Goal: Task Accomplishment & Management: Manage account settings

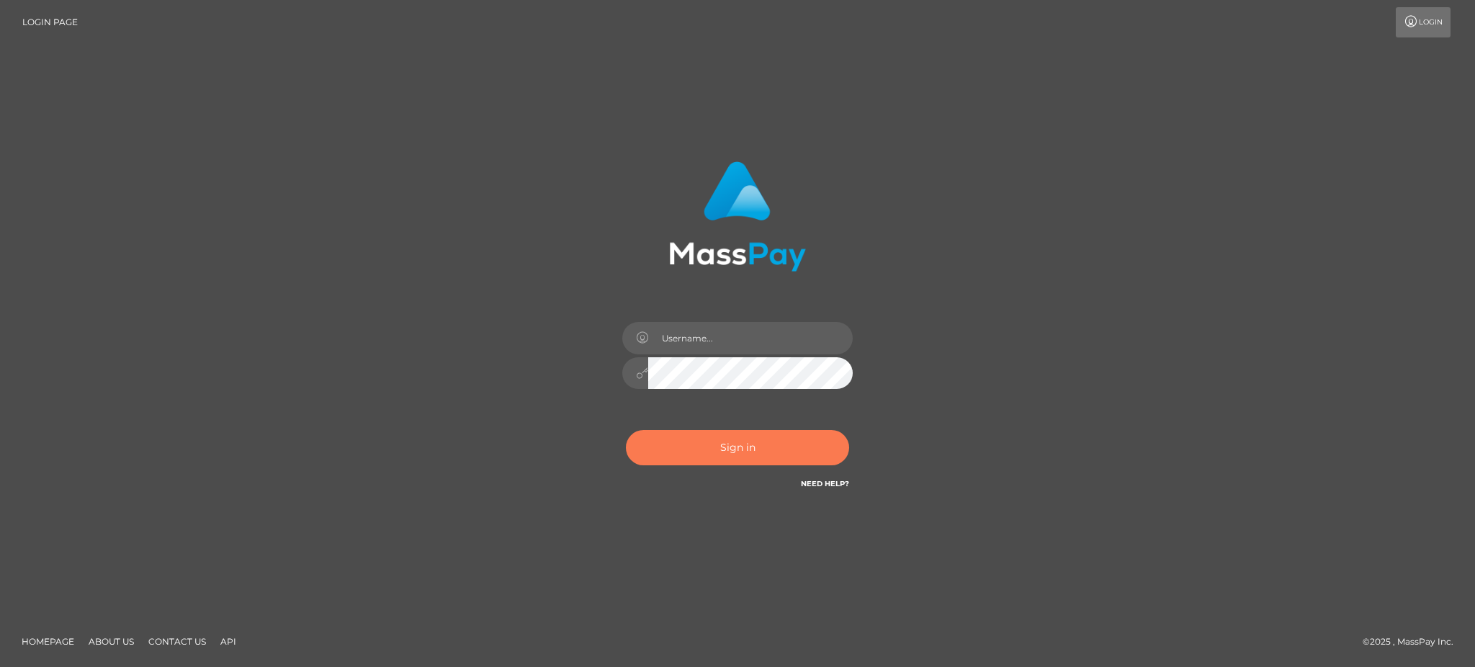
click at [720, 441] on button "Sign in" at bounding box center [737, 447] width 223 height 35
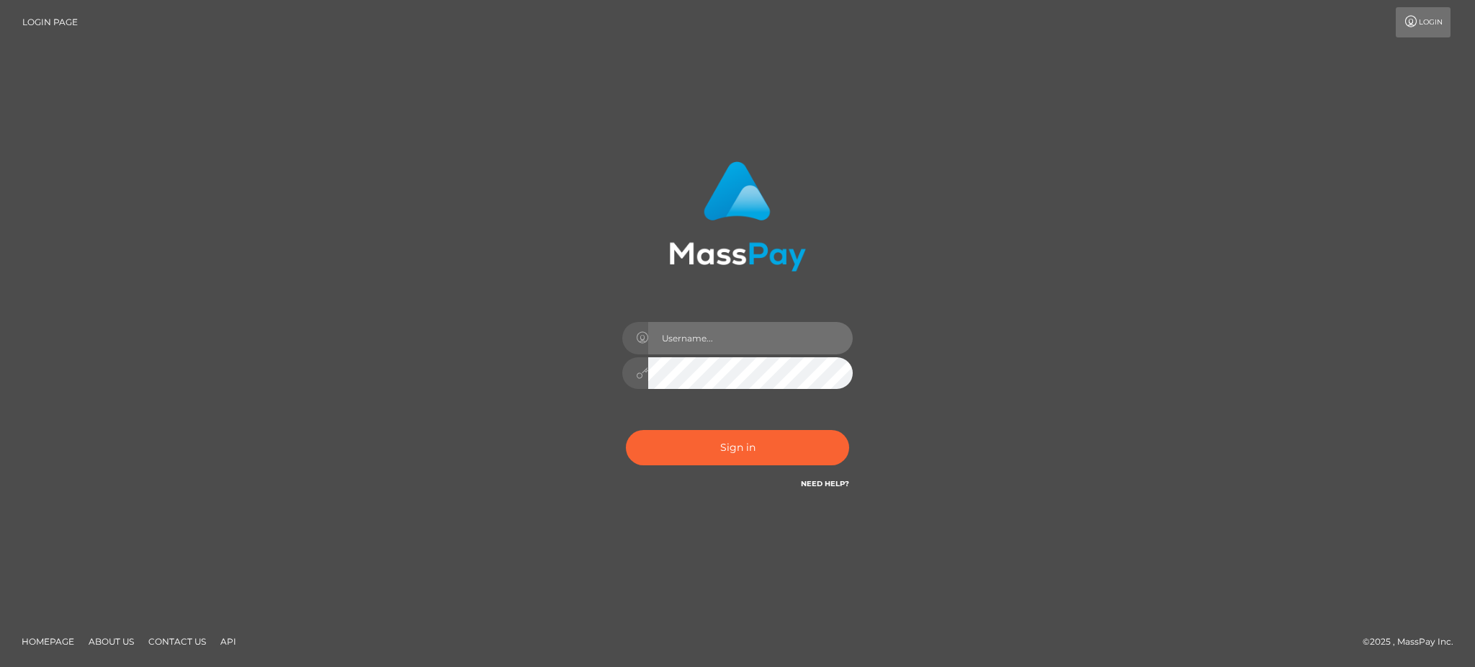
type input "Gaizelle"
click at [732, 338] on input "Gaizelle" at bounding box center [750, 338] width 204 height 32
click at [724, 426] on div "Sign in Need Help?" at bounding box center [737, 453] width 252 height 64
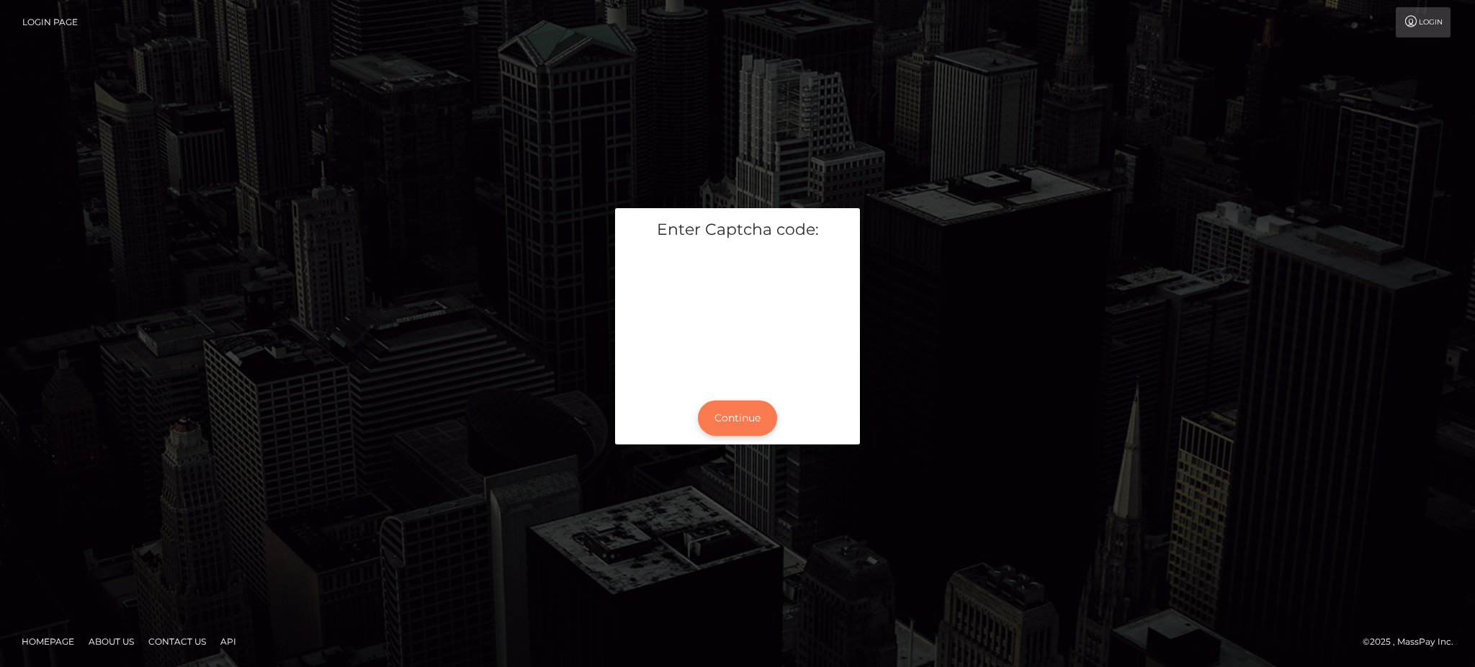
click at [737, 429] on button "Continue" at bounding box center [737, 417] width 79 height 35
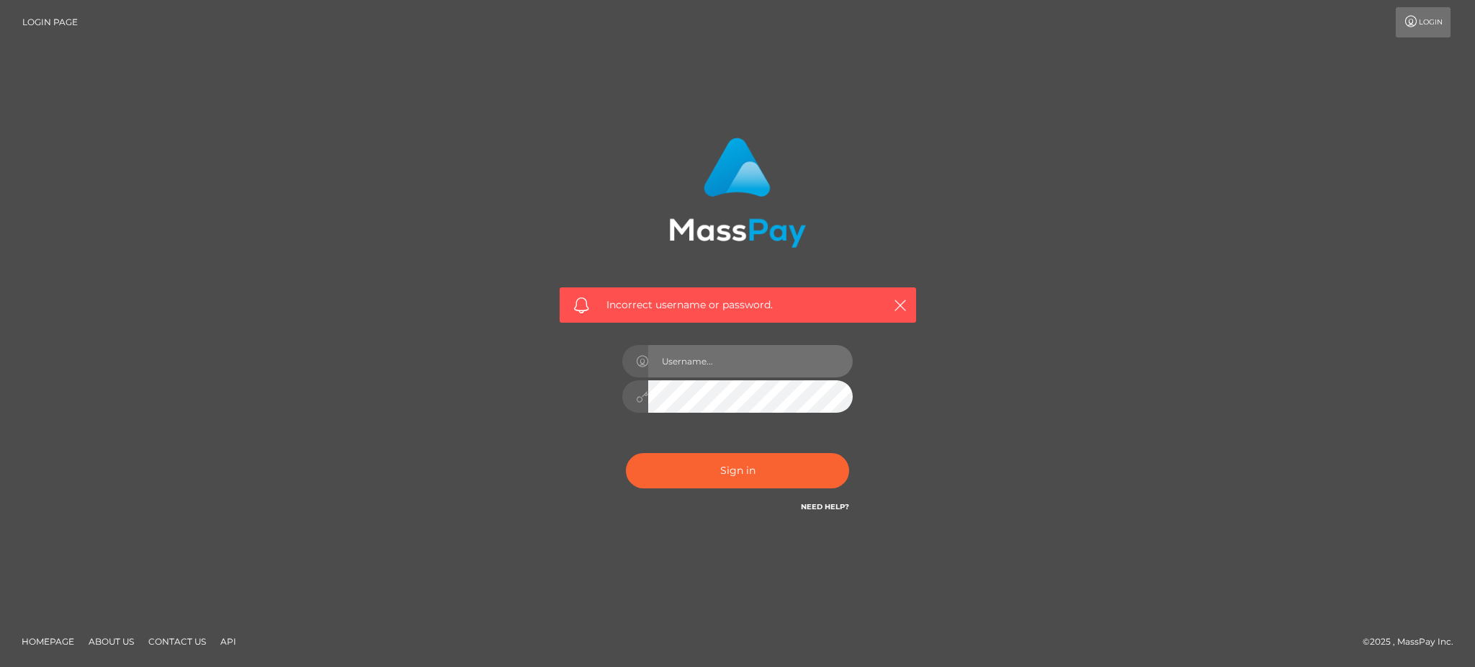
click at [750, 361] on input "text" at bounding box center [750, 361] width 204 height 32
type input "Gaizelle"
click at [973, 389] on div "Incorrect username or password. Gaizelle" at bounding box center [737, 334] width 821 height 414
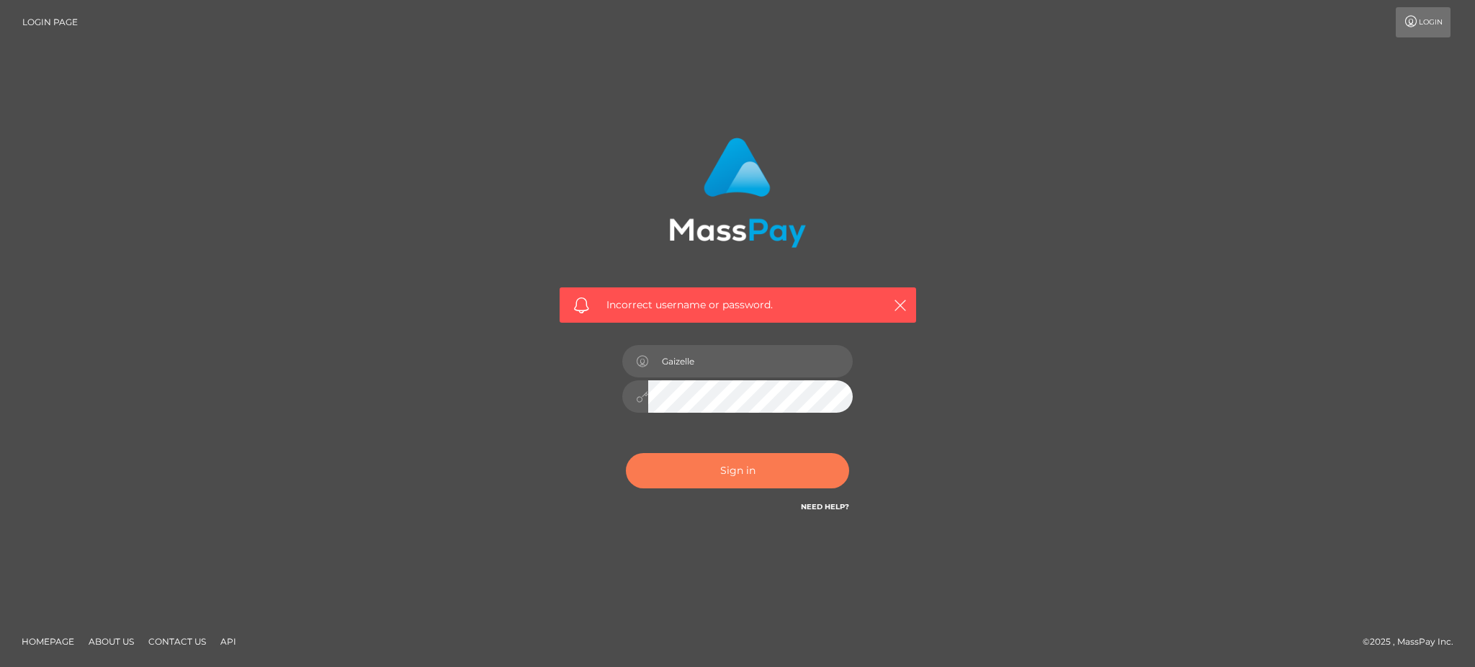
click at [747, 480] on button "Sign in" at bounding box center [737, 470] width 223 height 35
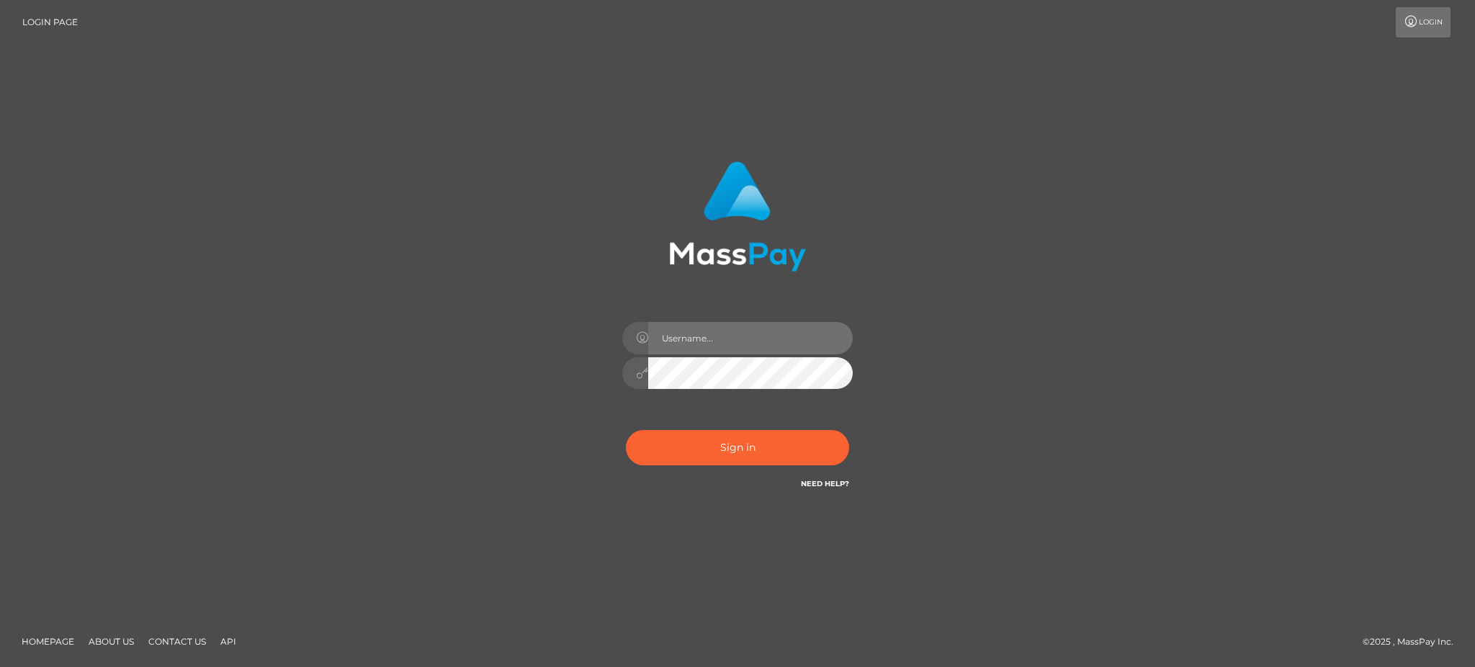
click at [773, 347] on input "text" at bounding box center [750, 338] width 204 height 32
type input "Gaizelle"
click at [930, 392] on div "Gaizelle" at bounding box center [738, 333] width 400 height 367
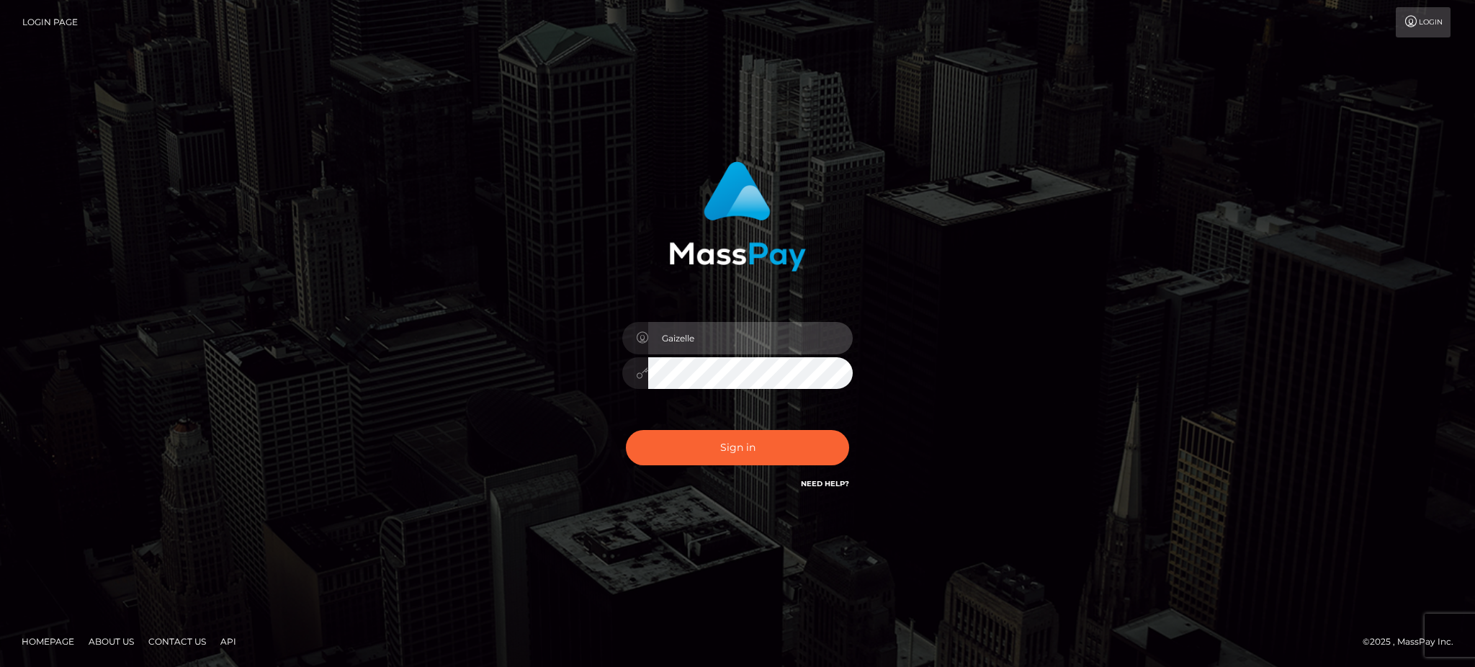
click at [786, 340] on input "Gaizelle" at bounding box center [750, 338] width 204 height 32
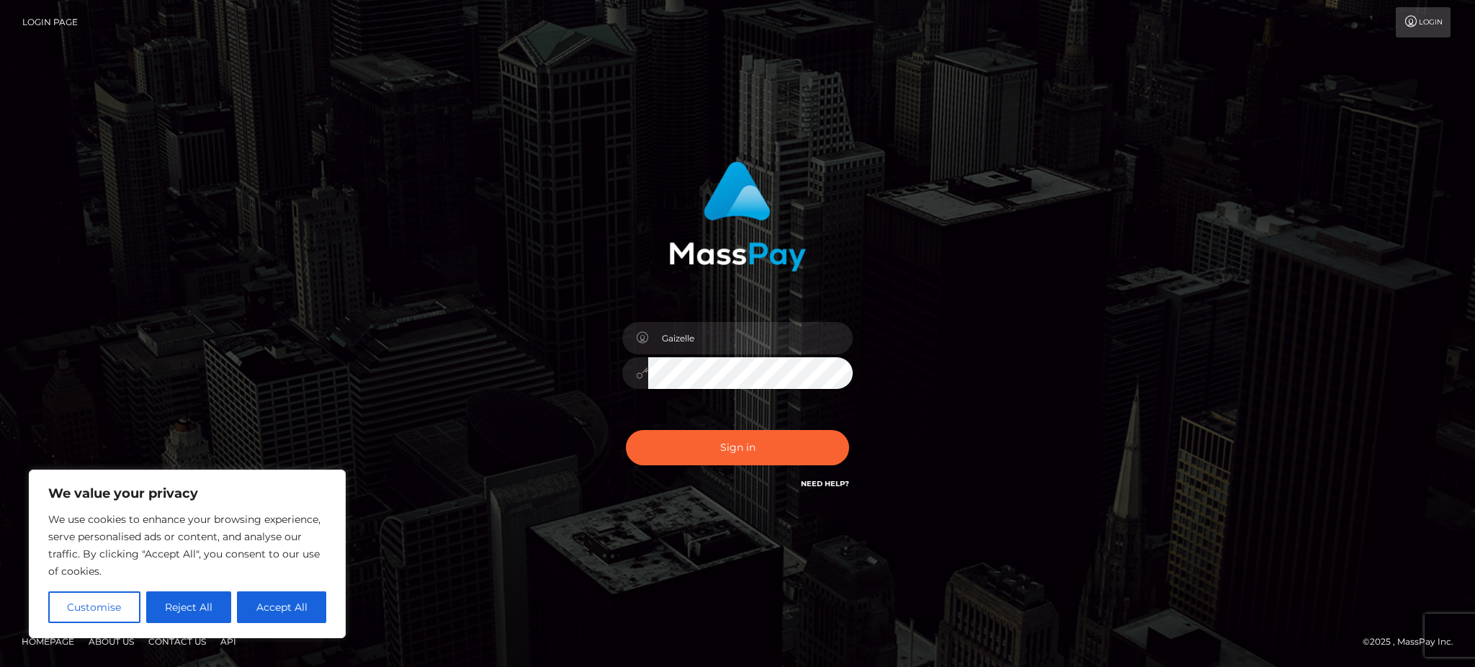
click at [945, 302] on div "Gaizelle Sign in" at bounding box center [737, 333] width 821 height 367
click at [750, 448] on button "Sign in" at bounding box center [737, 447] width 223 height 35
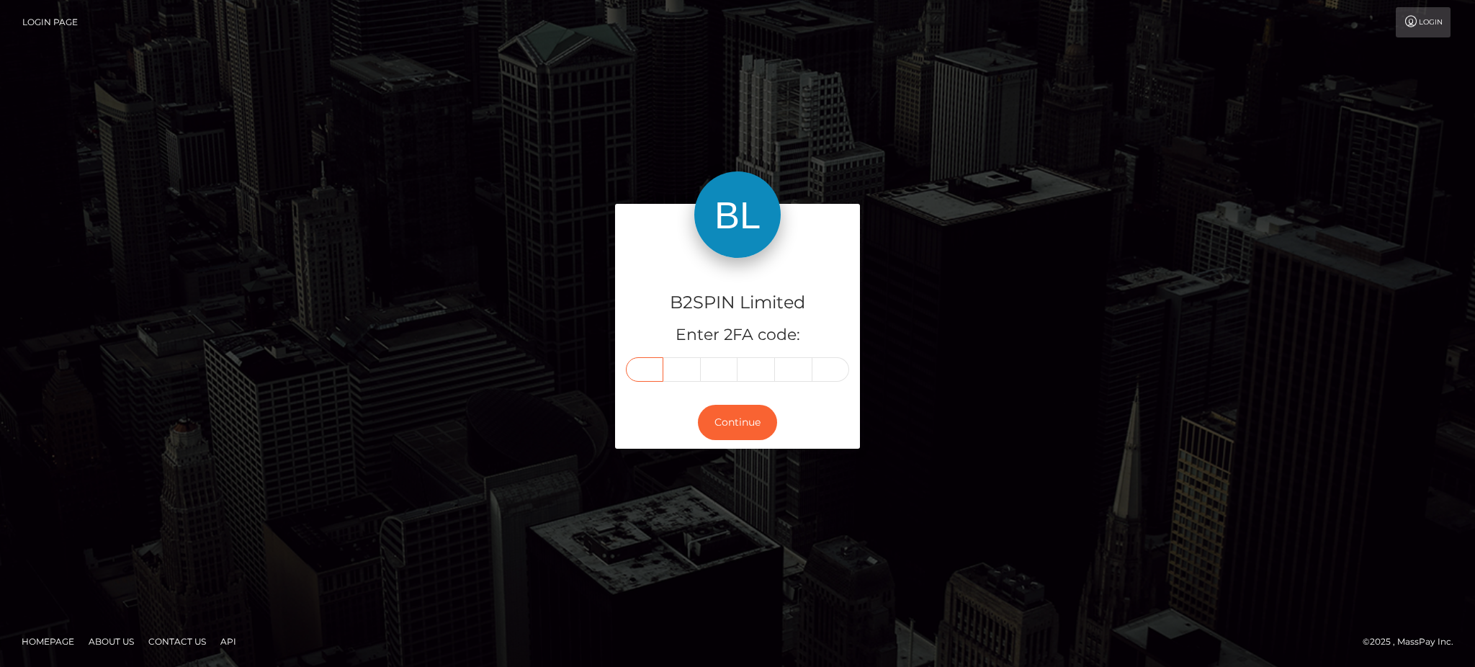
click at [643, 374] on input "text" at bounding box center [644, 369] width 37 height 24
type input "9"
type input "2"
type input "1"
type input "8"
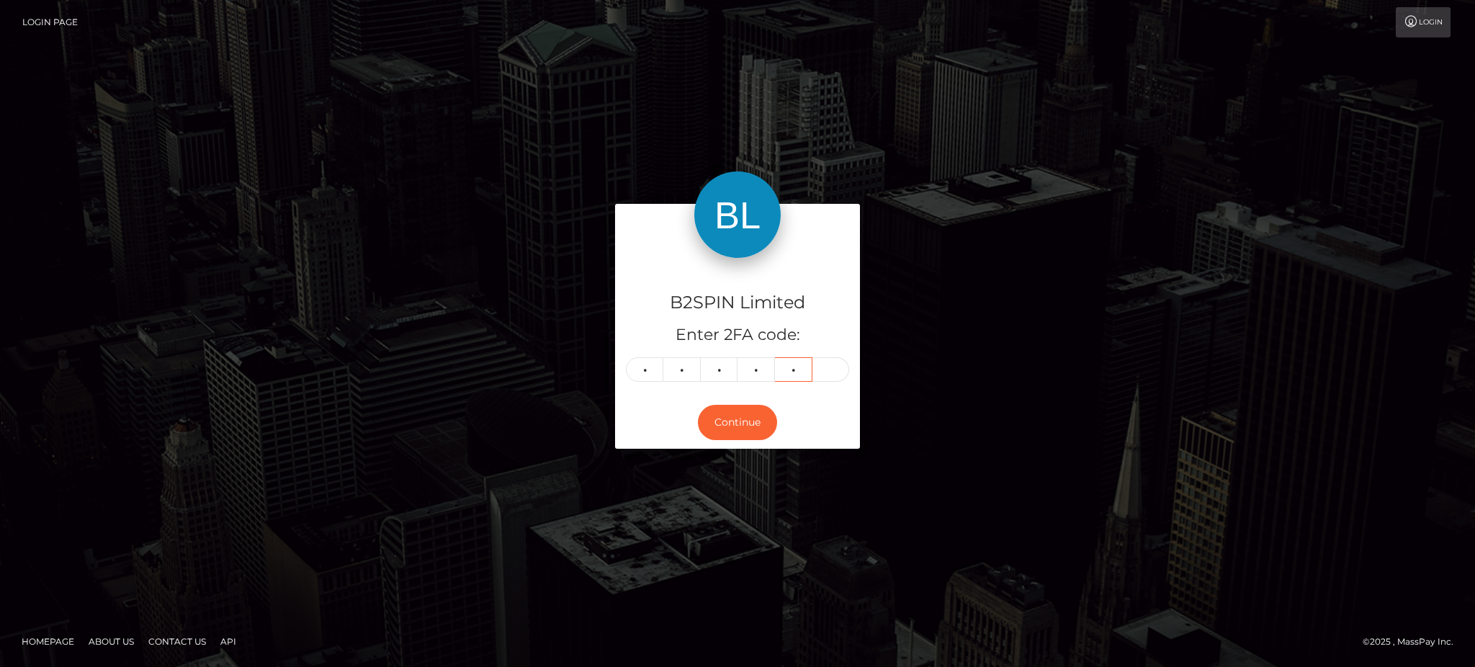
type input "5"
type input "7"
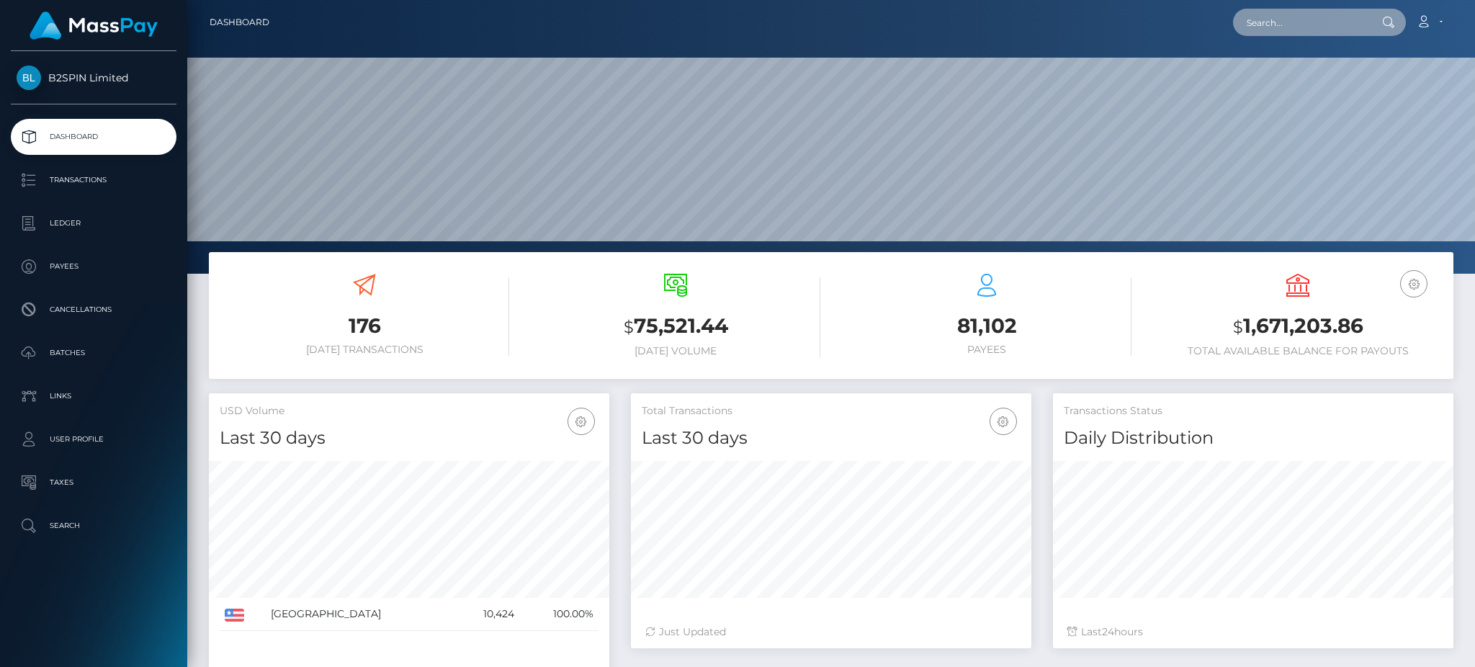
click at [1325, 31] on input "text" at bounding box center [1300, 22] width 135 height 27
paste input "1299573828"
click at [1279, 22] on input "1299573828" at bounding box center [1300, 22] width 135 height 27
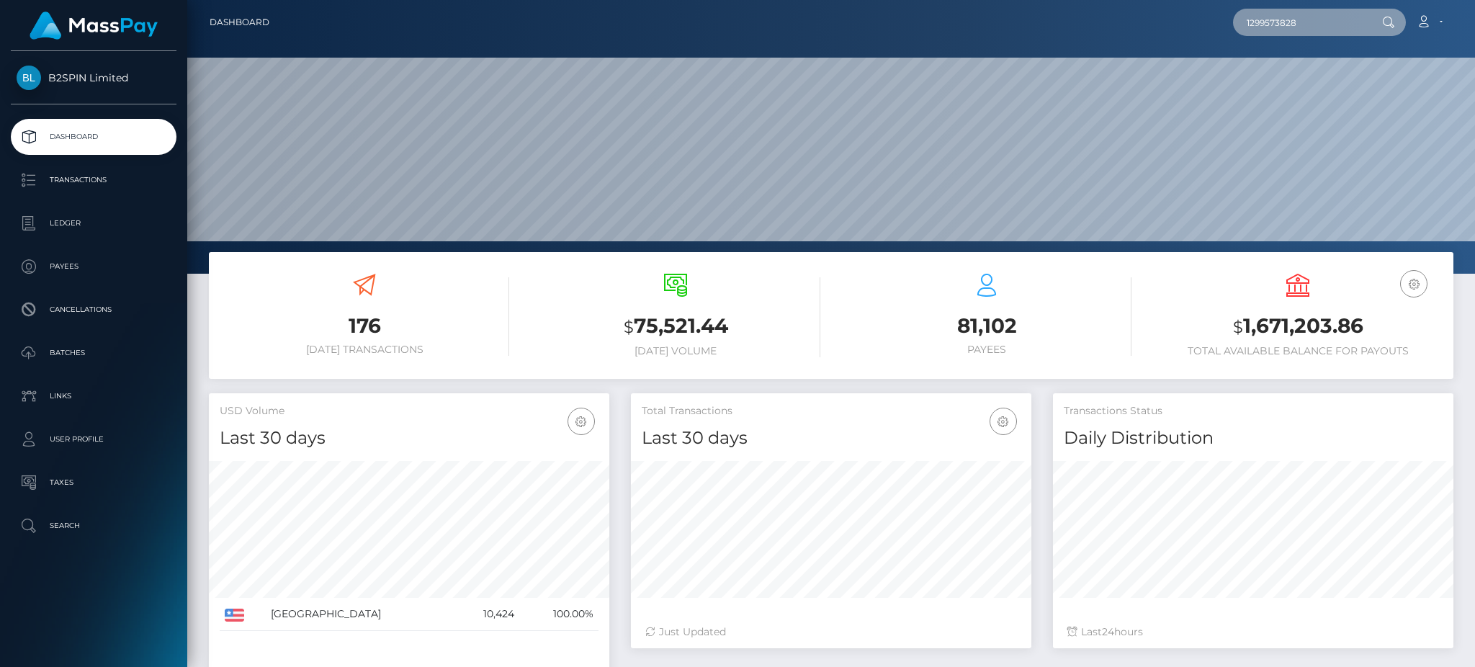
paste input "fa800a82"
click at [1266, 23] on input "fa800a82" at bounding box center [1300, 22] width 135 height 27
paste input "96e205e1-4959-422b-9070-3543558fd700"
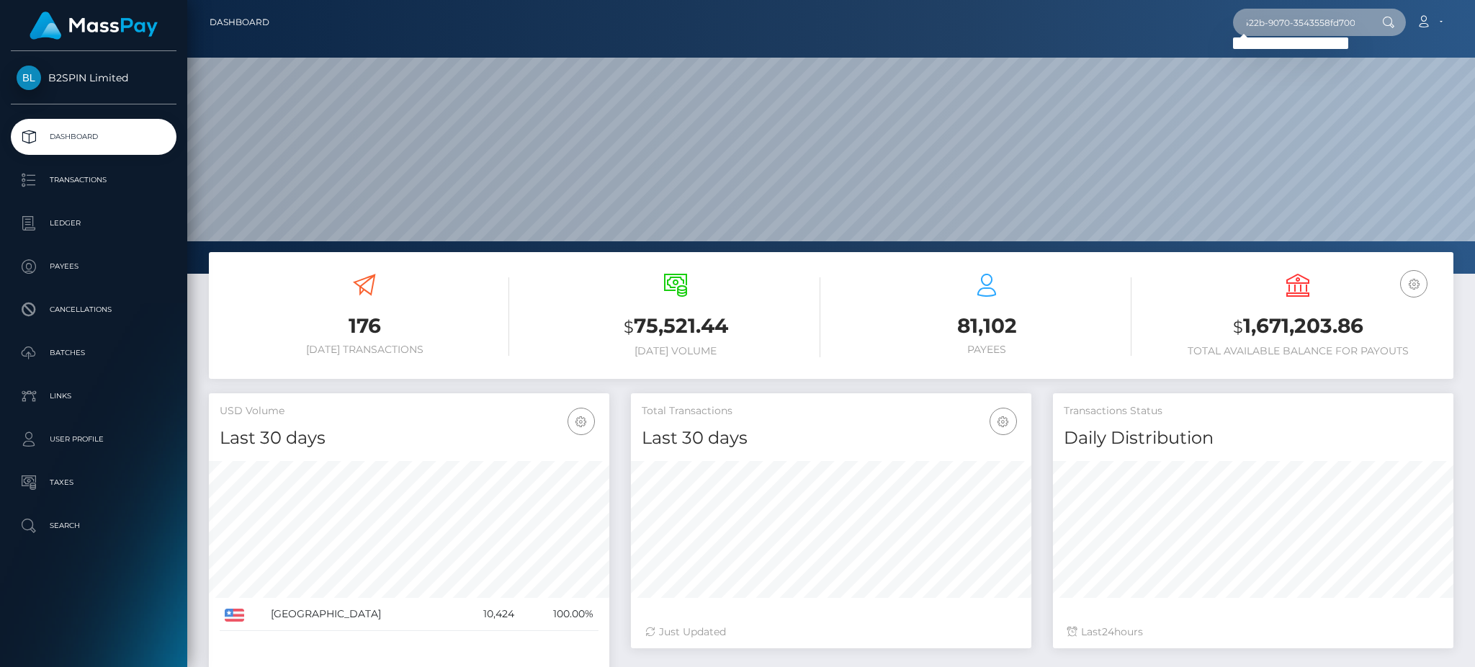
type input "96e205e1-4959-422b-9070-3543558fd700"
click at [1291, 26] on input "96e205e1-4959-422b-9070-3543558fd700" at bounding box center [1300, 22] width 135 height 27
